Goal: Information Seeking & Learning: Learn about a topic

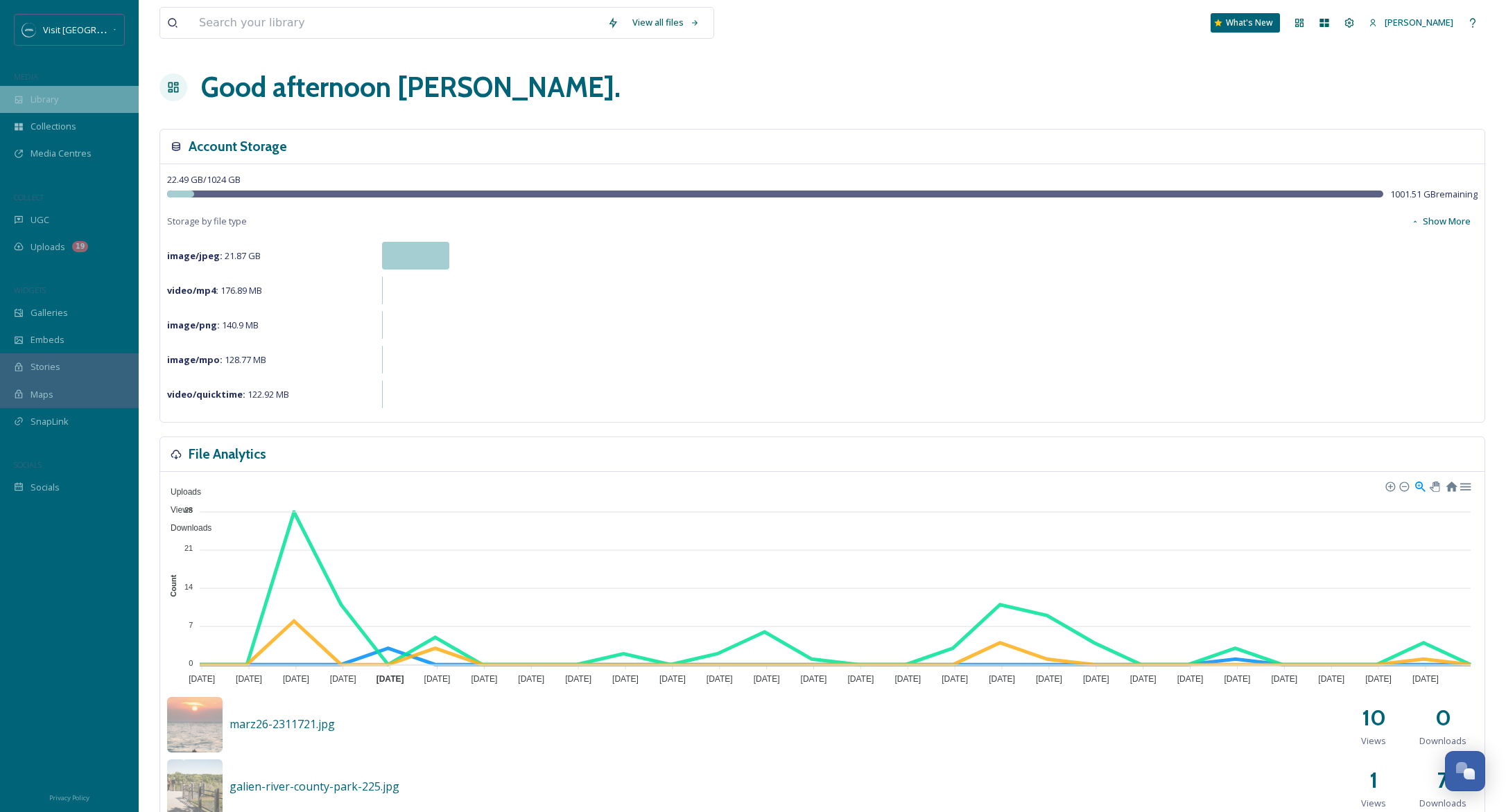
click at [55, 96] on span "Library" at bounding box center [44, 100] width 28 height 13
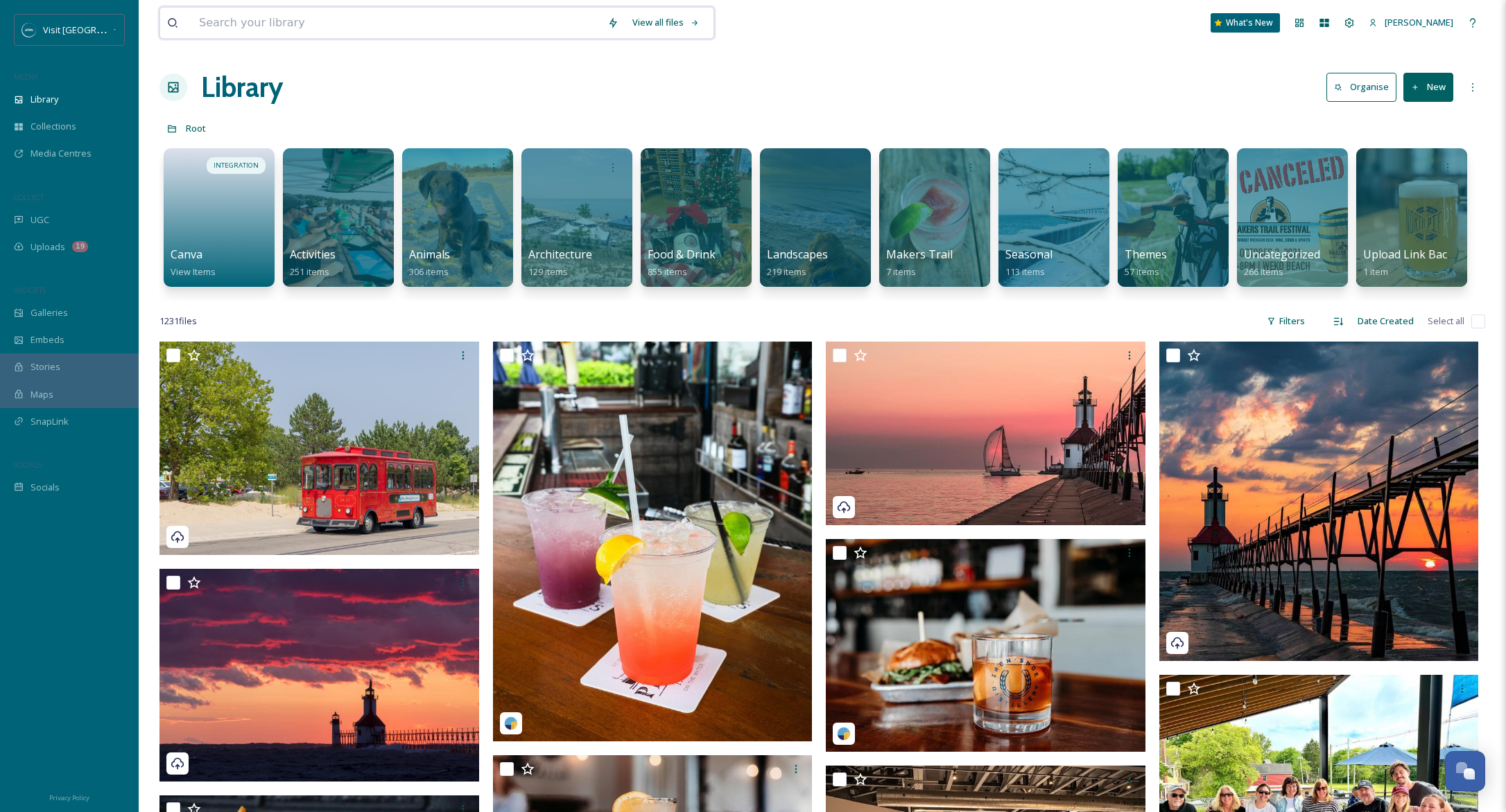
click at [328, 29] on input at bounding box center [396, 23] width 409 height 30
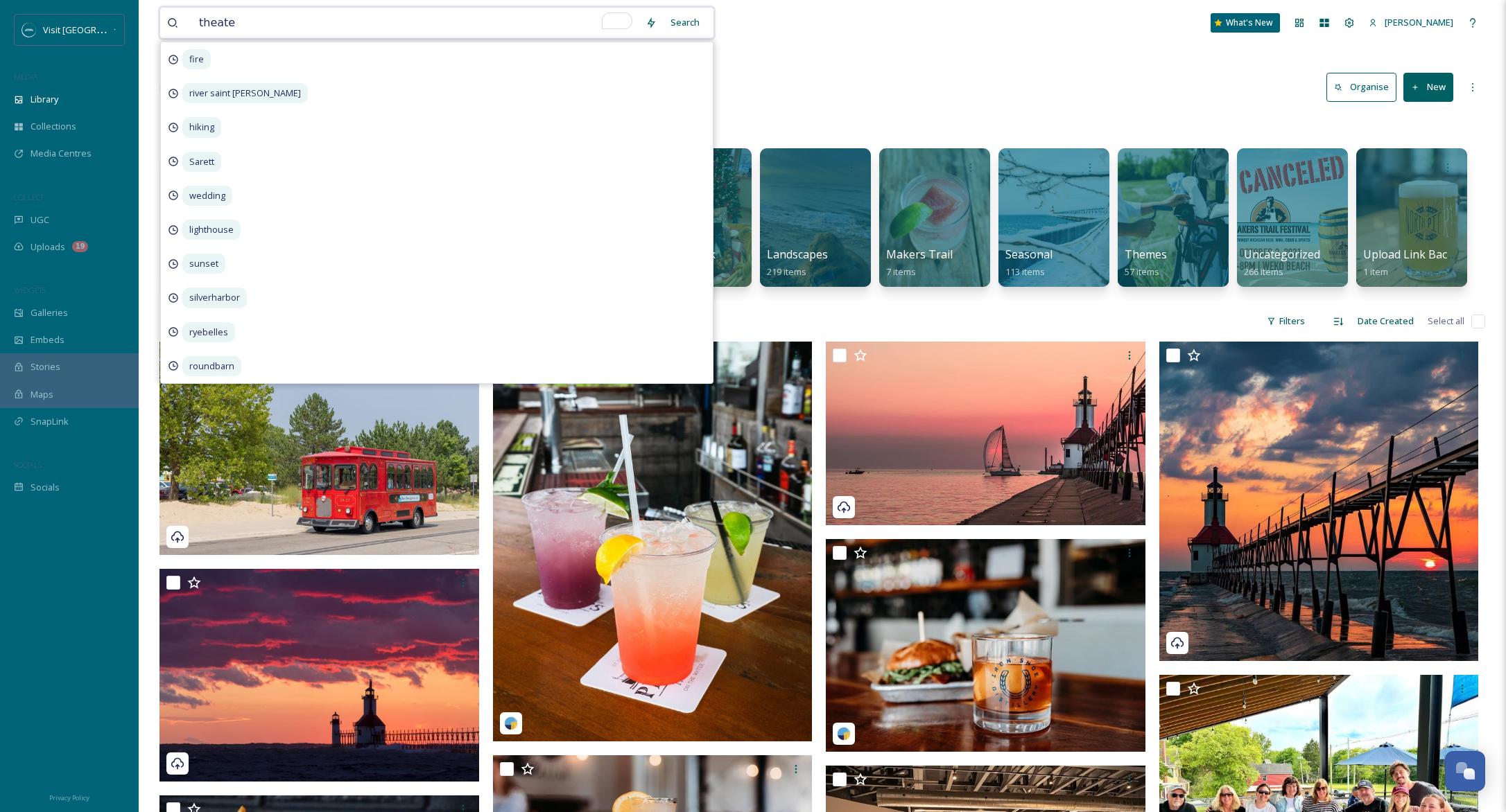
type input "theater"
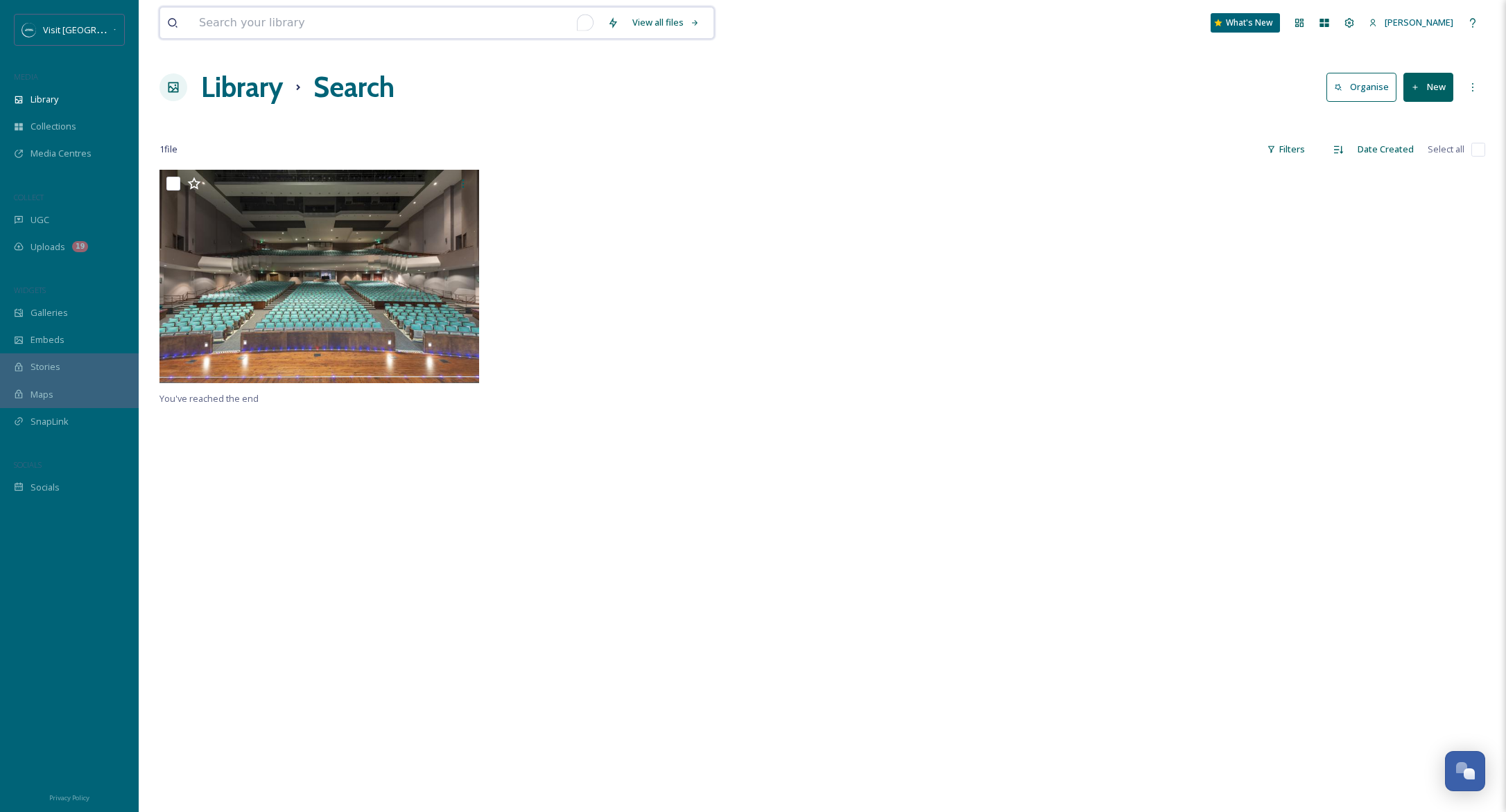
click at [214, 27] on input "To enrich screen reader interactions, please activate Accessibility in Grammarl…" at bounding box center [396, 23] width 409 height 30
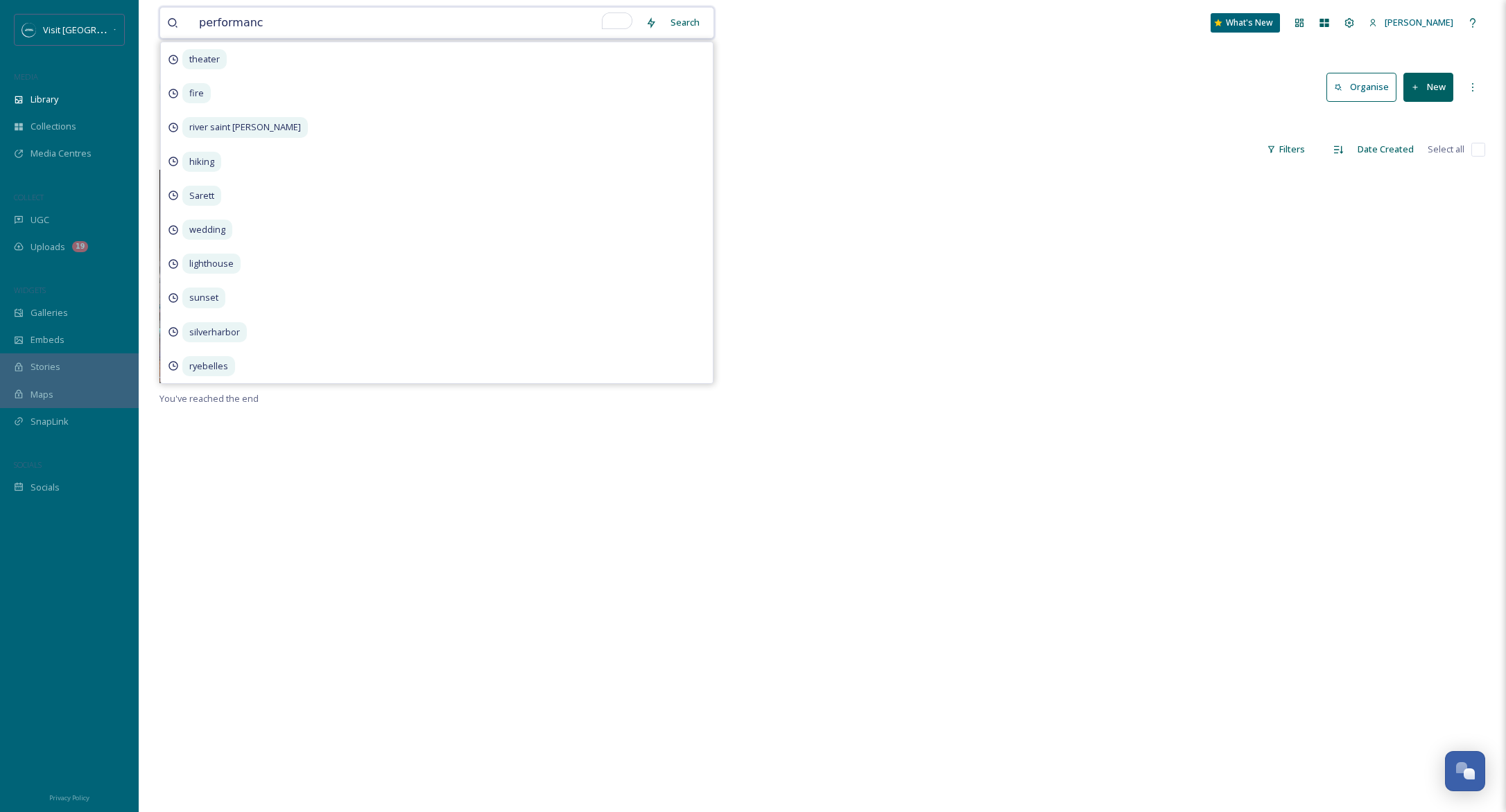
type input "performance"
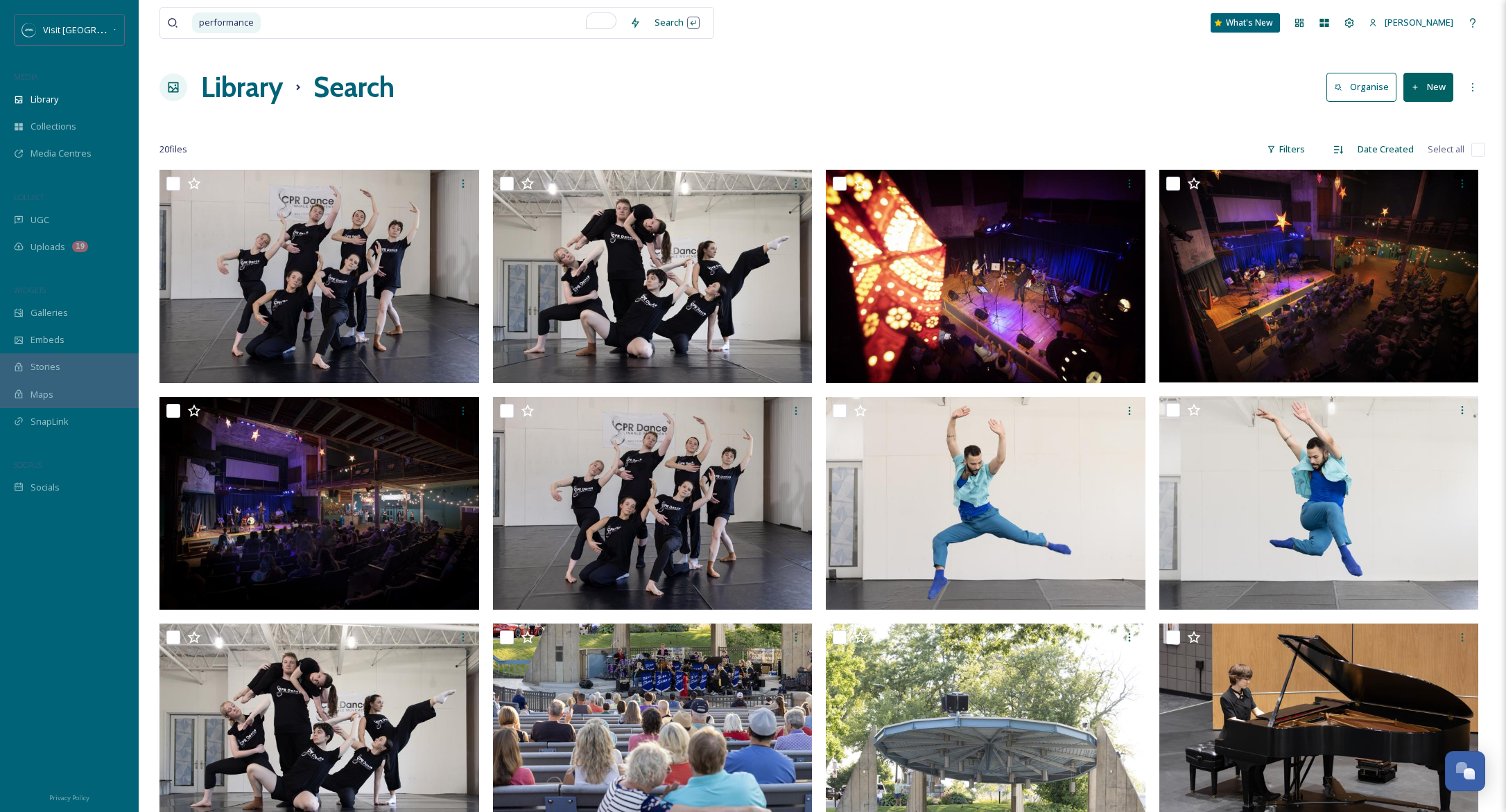
click at [885, 84] on div "Library Search Organise New" at bounding box center [822, 87] width 1325 height 42
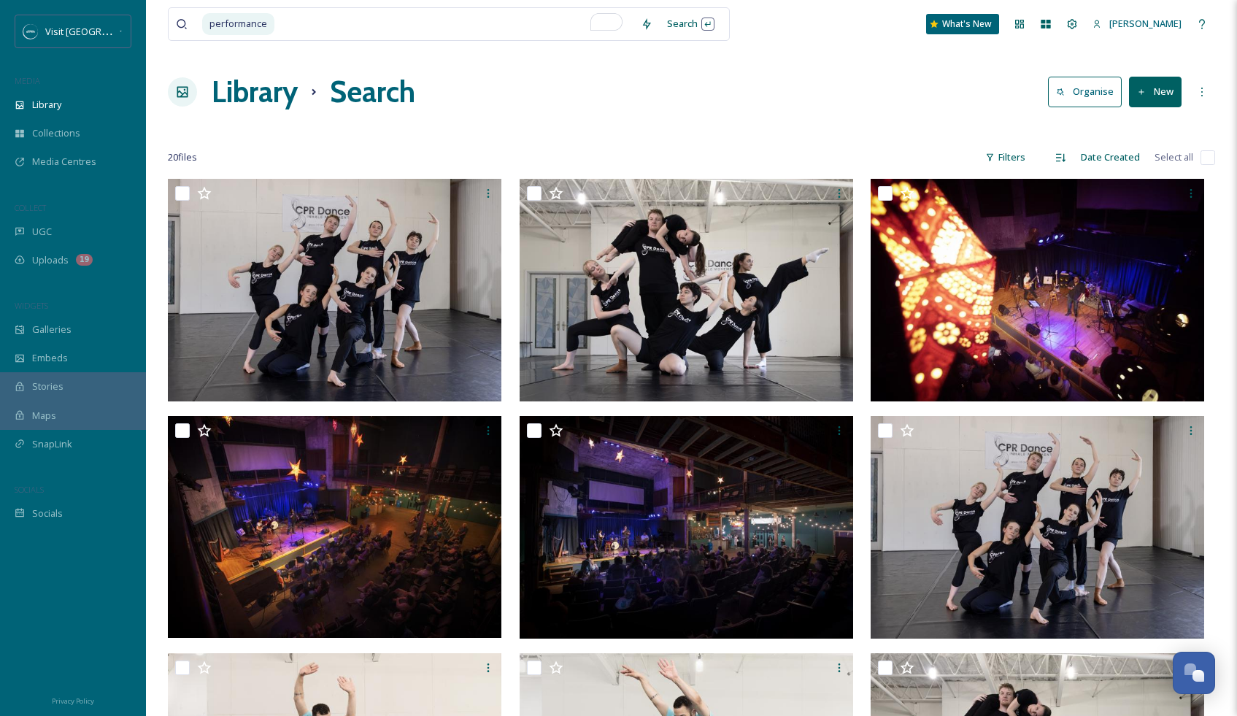
scroll to position [6246, 0]
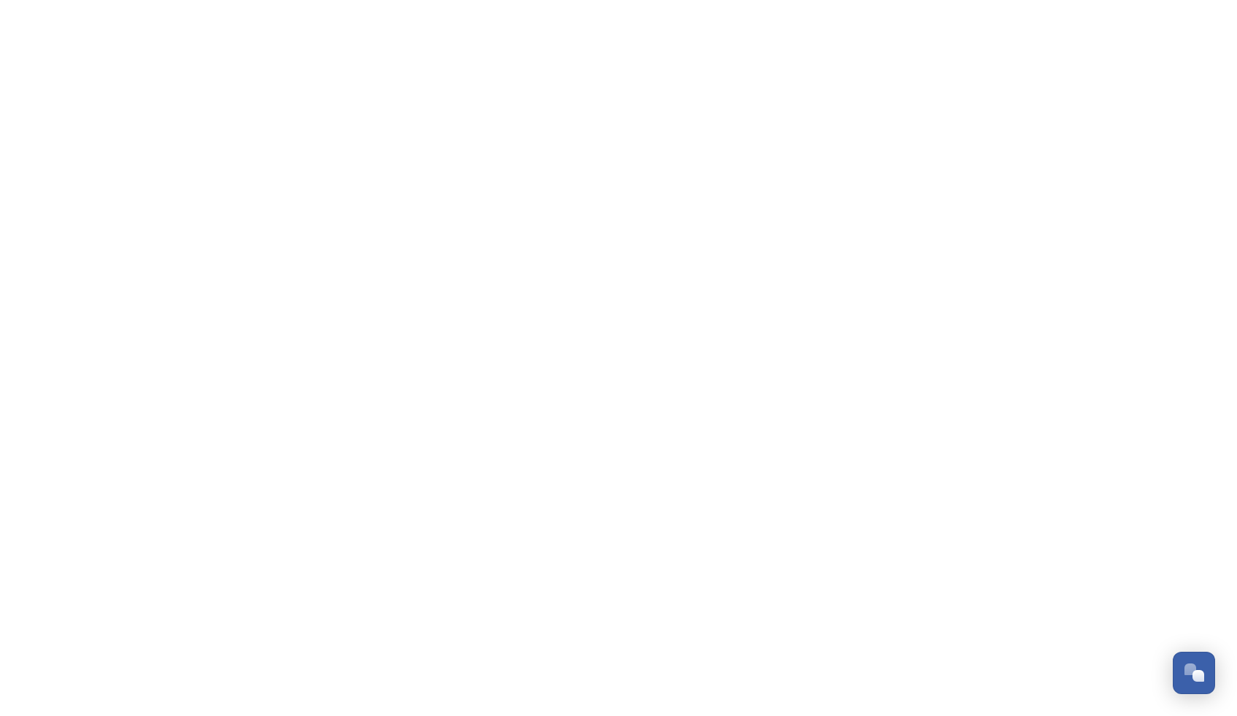
scroll to position [6104, 0]
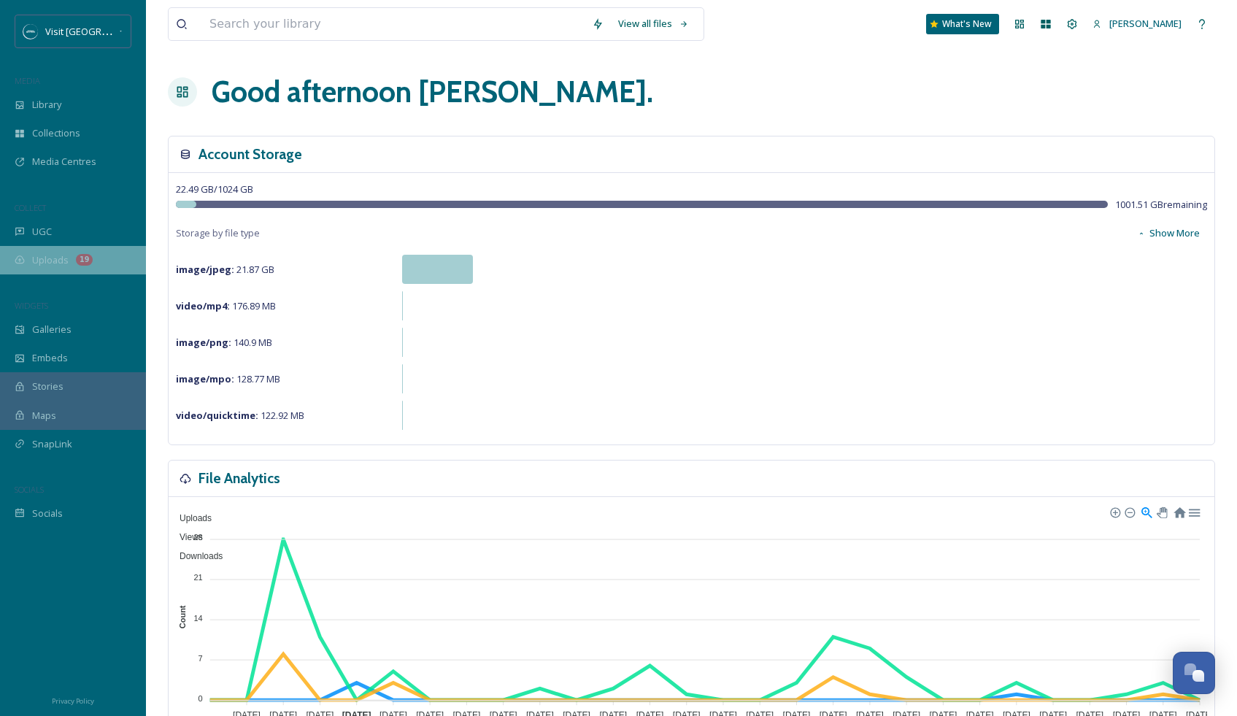
click at [48, 263] on span "Uploads" at bounding box center [50, 260] width 36 height 14
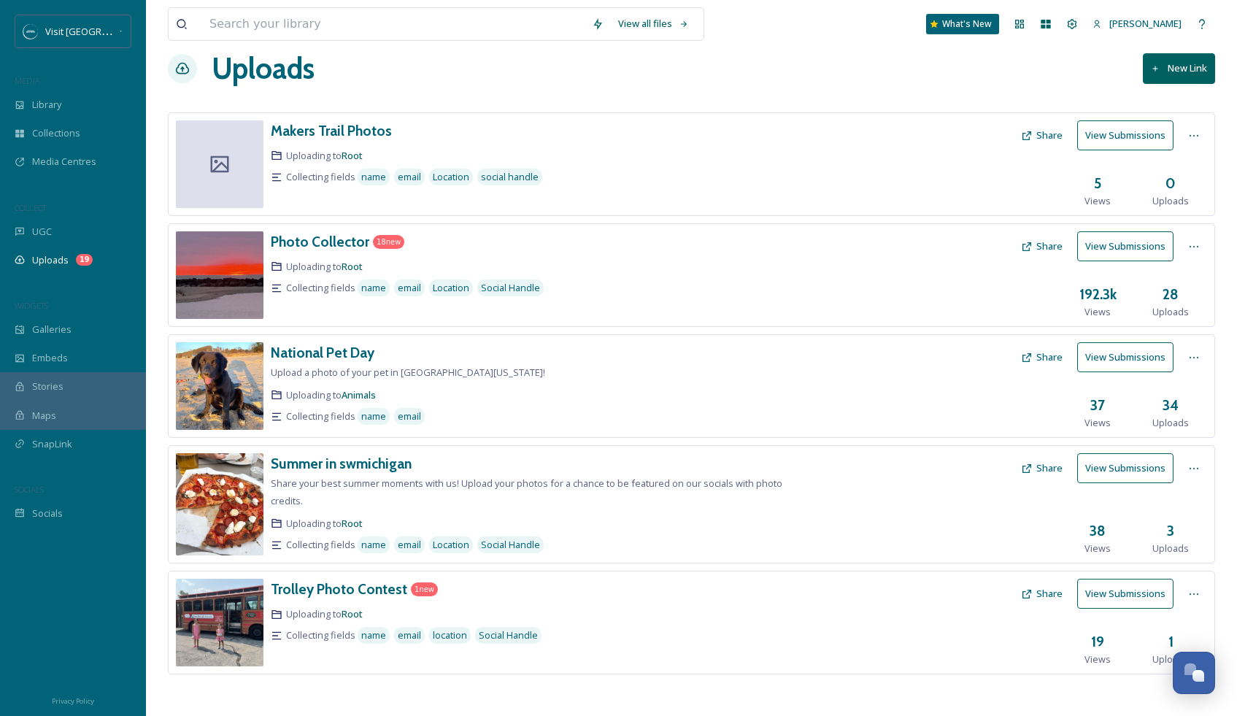
scroll to position [26, 0]
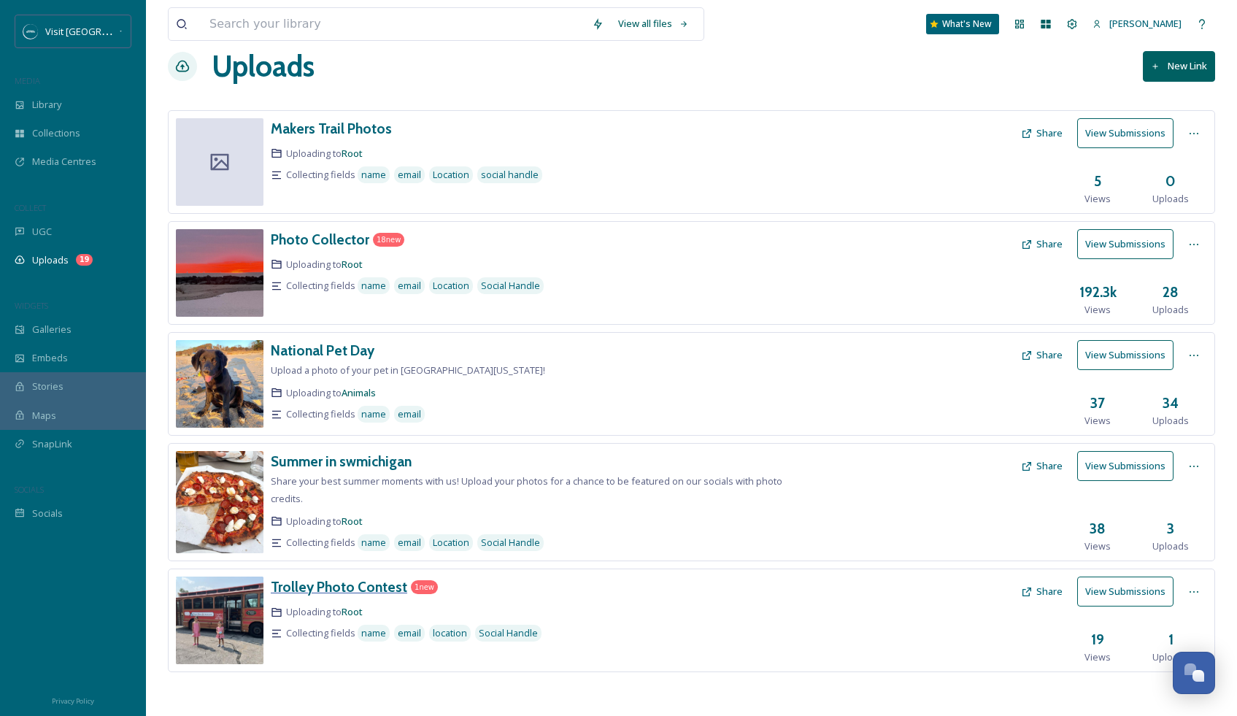
click at [342, 589] on h3 "Trolley Photo Contest" at bounding box center [339, 587] width 136 height 18
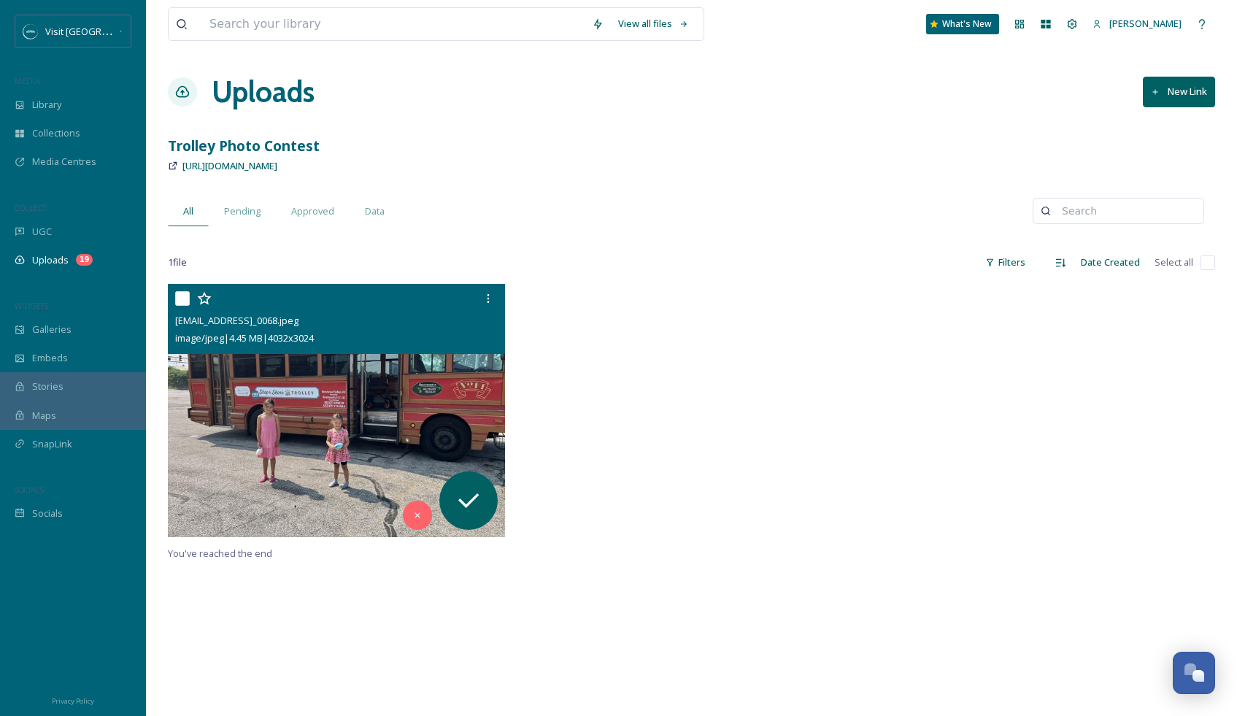
click at [385, 398] on img at bounding box center [336, 410] width 337 height 253
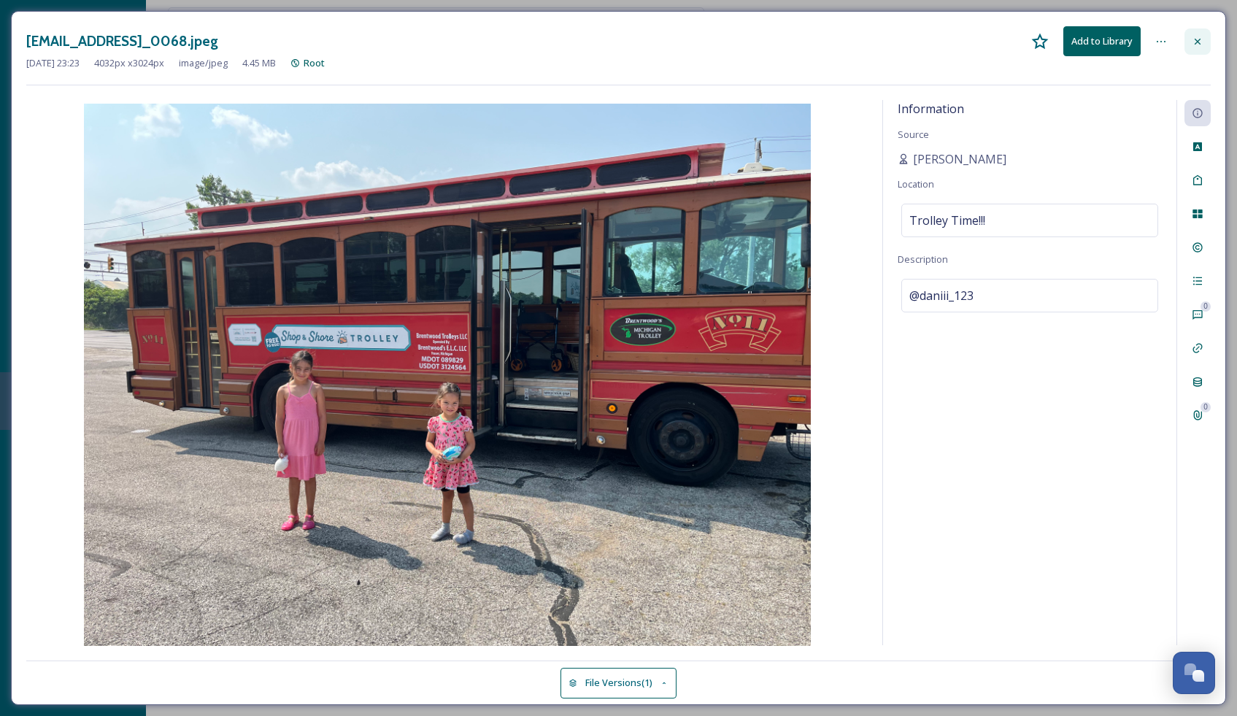
click at [1199, 39] on icon at bounding box center [1197, 41] width 6 height 6
